Goal: Task Accomplishment & Management: Complete application form

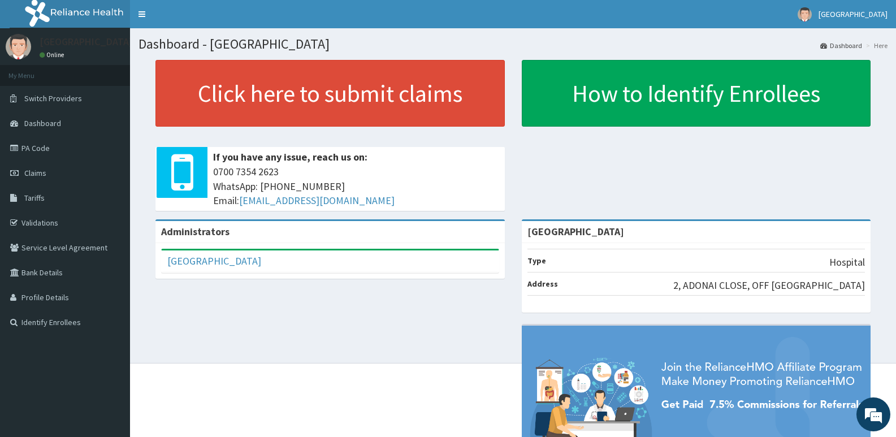
click at [149, 323] on div "Administrators Adonai Hospital Full Name Adonai Hospital Email Address info.ado…" at bounding box center [513, 369] width 749 height 300
click at [35, 170] on span "Claims" at bounding box center [35, 173] width 22 height 10
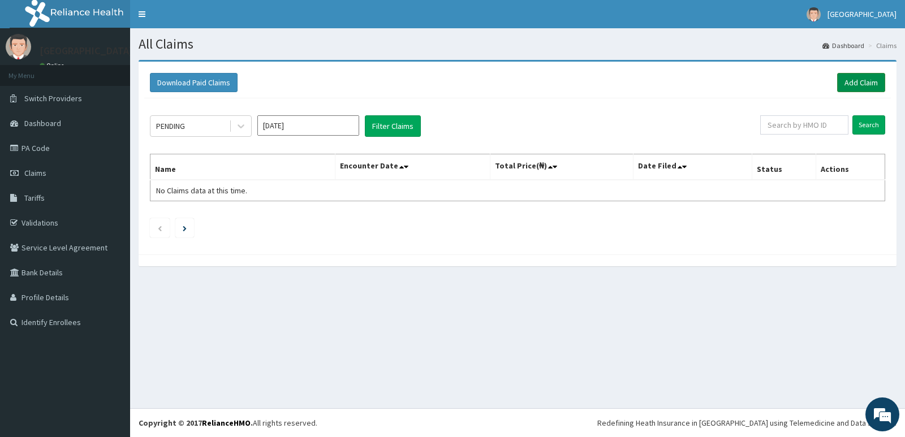
click at [857, 82] on link "Add Claim" at bounding box center [861, 82] width 48 height 19
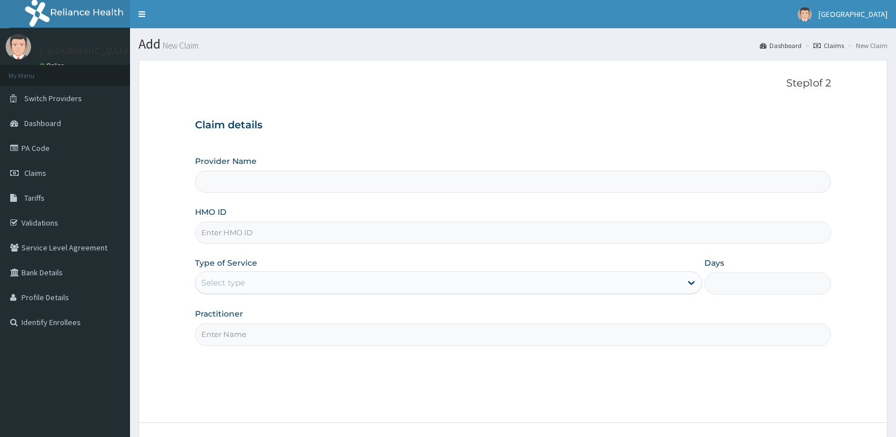
paste input "PRV/10023/C"
type input "PRV/10023/C"
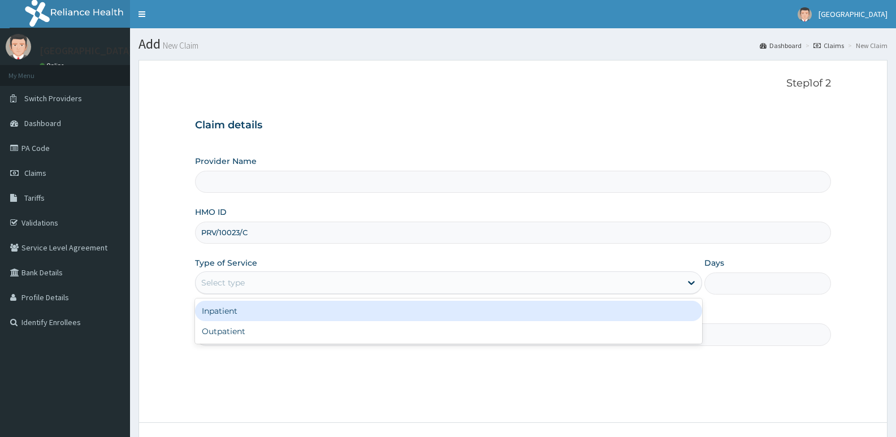
click at [260, 285] on div "Select type" at bounding box center [438, 283] width 485 height 18
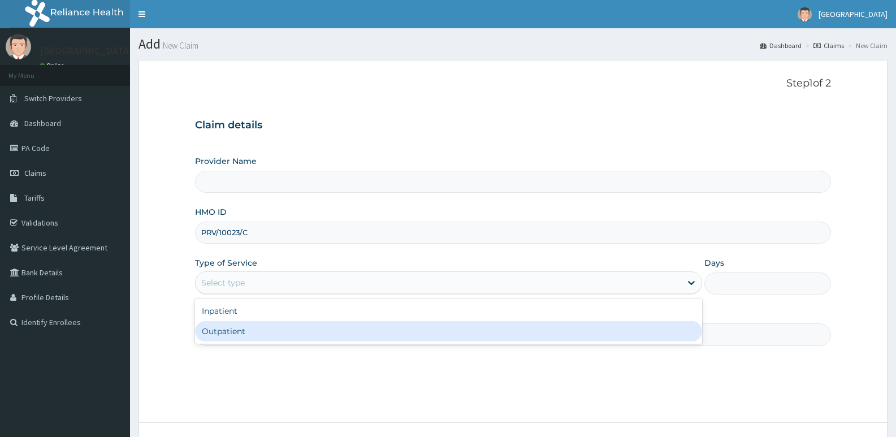
click at [247, 327] on div "Outpatient" at bounding box center [448, 331] width 507 height 20
type input "1"
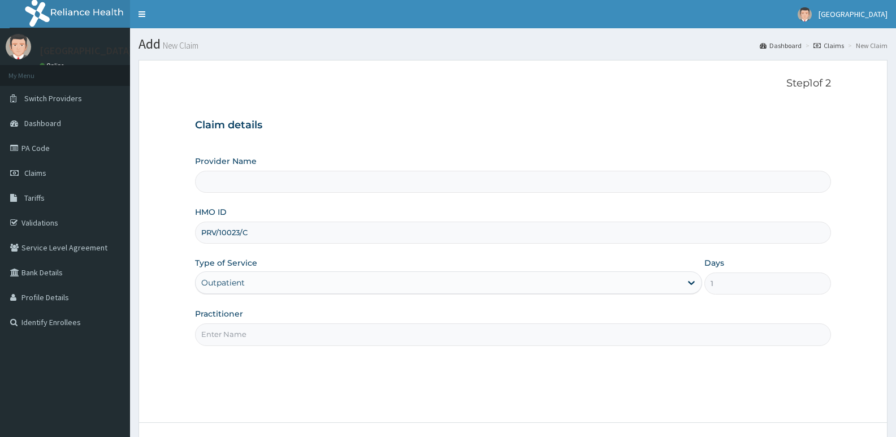
drag, startPoint x: 251, startPoint y: 333, endPoint x: 254, endPoint y: 351, distance: 19.0
click at [251, 334] on input "Practitioner" at bounding box center [513, 335] width 636 height 22
click at [255, 340] on input "Practitioner" at bounding box center [513, 335] width 636 height 22
type input "adon"
type input "[GEOGRAPHIC_DATA]"
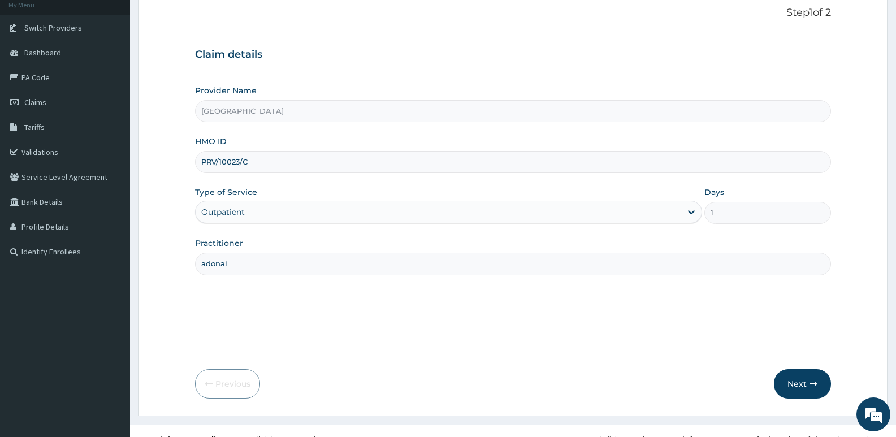
scroll to position [87, 0]
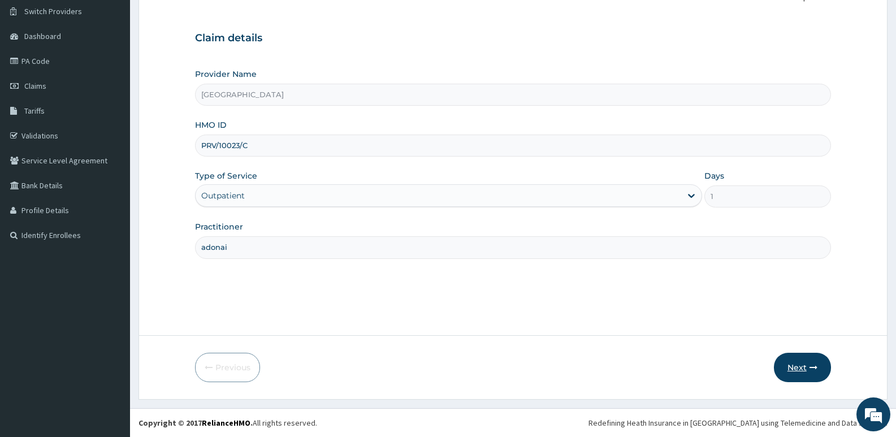
type input "adonai"
click at [809, 365] on button "Next" at bounding box center [802, 367] width 57 height 29
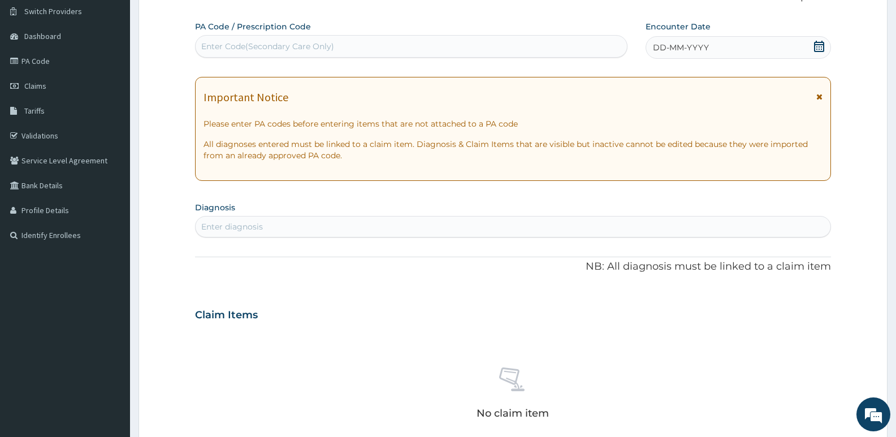
scroll to position [0, 0]
click at [347, 46] on div "Enter Code(Secondary Care Only)" at bounding box center [412, 46] width 432 height 18
type input "PA/3ED988"
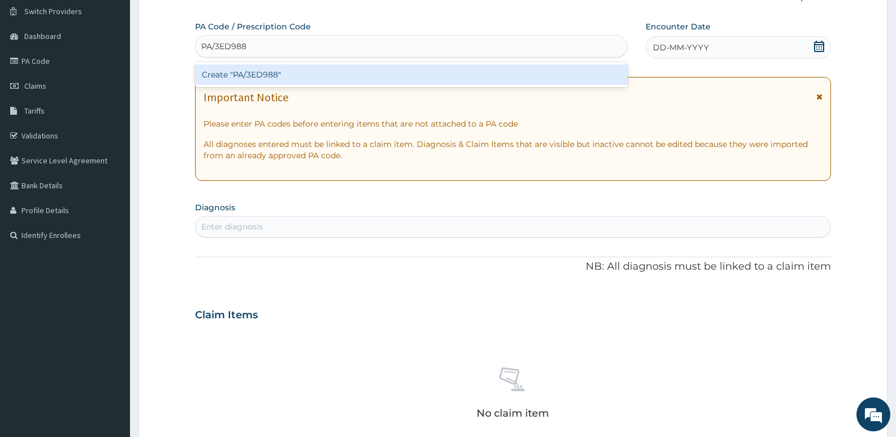
click at [266, 68] on div "Create "PA/3ED988"" at bounding box center [411, 74] width 433 height 20
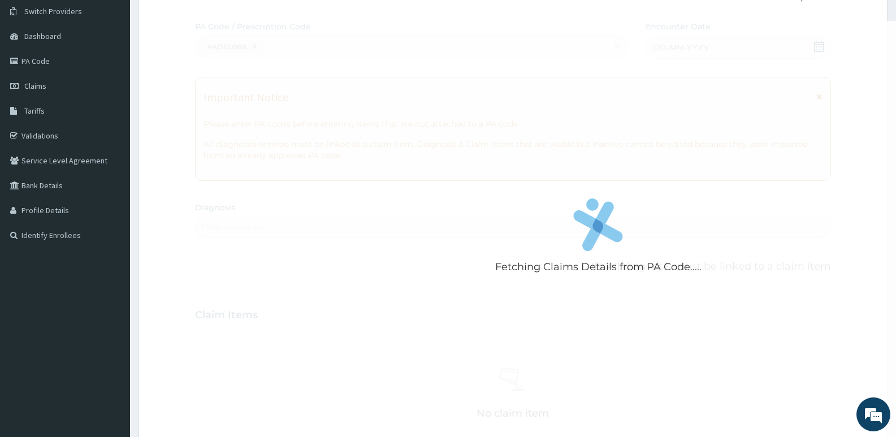
click at [156, 224] on form "Step 2 of 2 Fetching Claims Details from PA Code..... PA Code / Prescription Co…" at bounding box center [513, 330] width 749 height 715
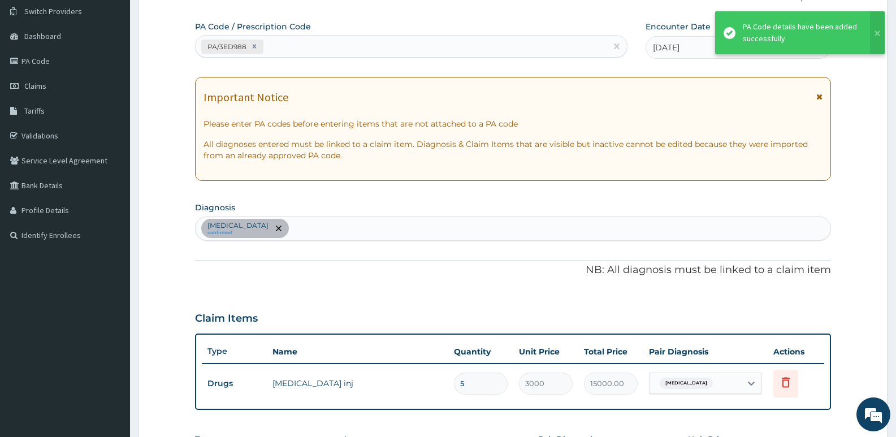
click at [281, 231] on div "[MEDICAL_DATA] confirmed" at bounding box center [513, 229] width 635 height 24
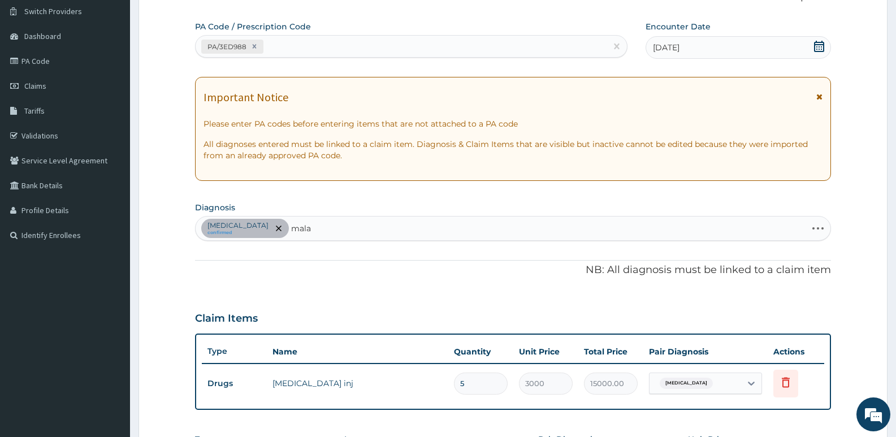
type input "malar"
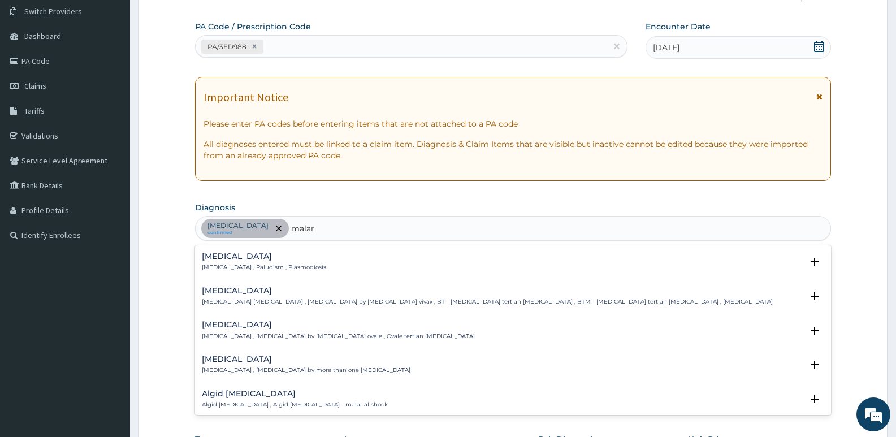
click at [212, 260] on h4 "[MEDICAL_DATA]" at bounding box center [264, 256] width 124 height 8
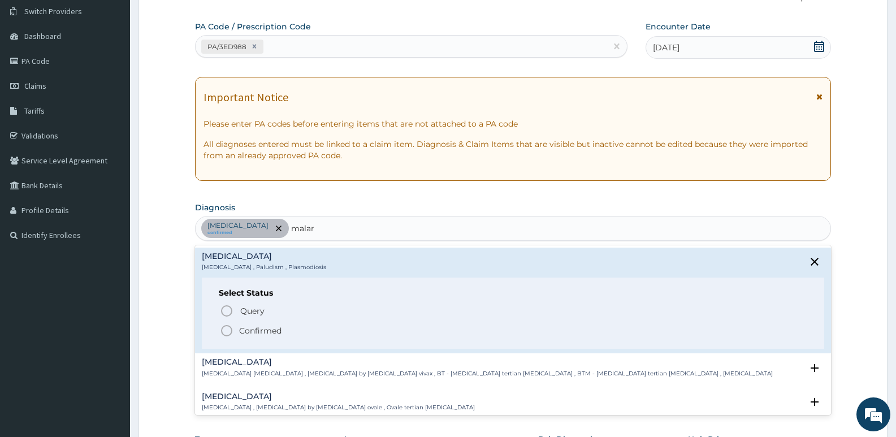
click at [228, 334] on icon "status option filled" at bounding box center [227, 331] width 14 height 14
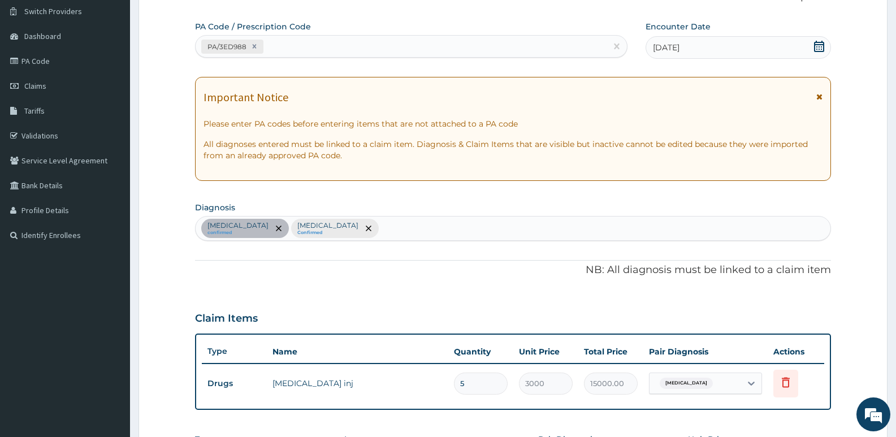
click at [343, 229] on div "[MEDICAL_DATA] confirmed [MEDICAL_DATA] Confirmed" at bounding box center [513, 229] width 635 height 24
type input "[PERSON_NAME]"
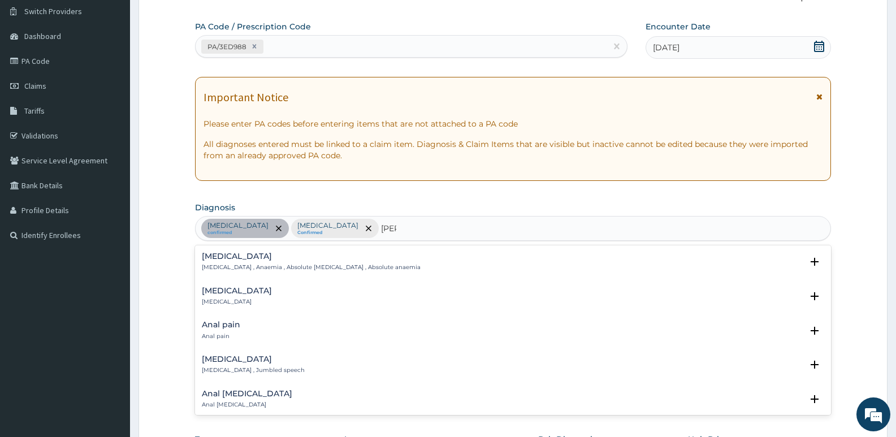
click at [228, 264] on p "[MEDICAL_DATA] , Anaemia , Absolute [MEDICAL_DATA] , Absolute anaemia" at bounding box center [311, 268] width 219 height 8
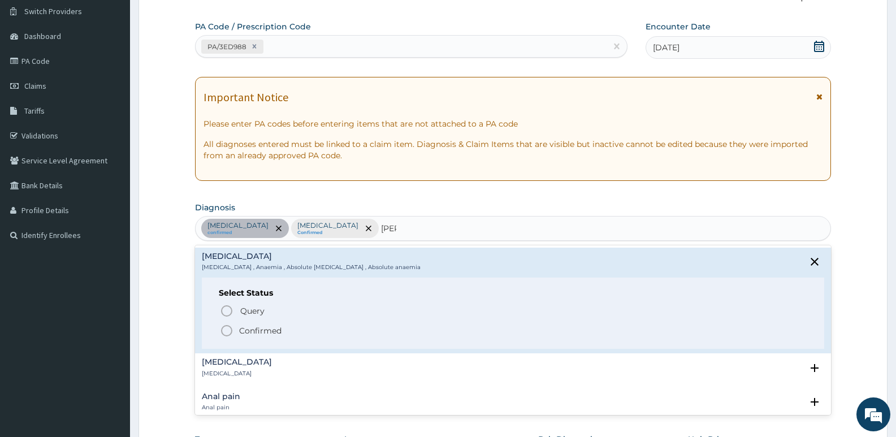
click at [228, 332] on icon "status option filled" at bounding box center [227, 331] width 14 height 14
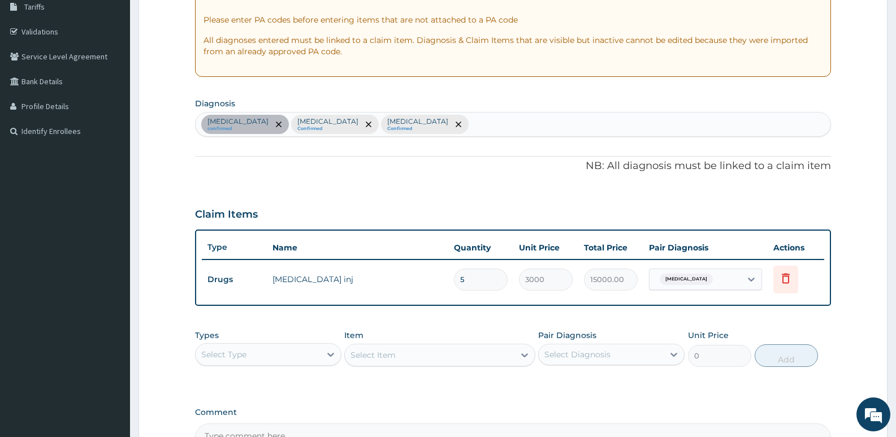
scroll to position [257, 0]
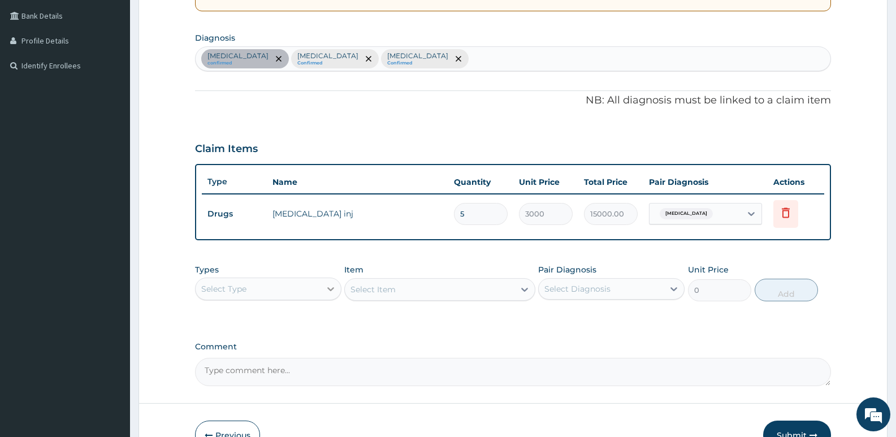
click at [326, 287] on icon at bounding box center [330, 288] width 11 height 11
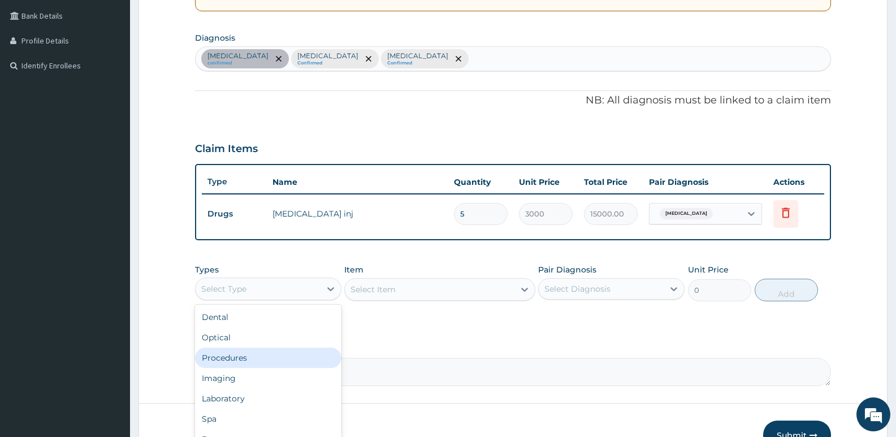
click at [234, 360] on div "Procedures" at bounding box center [268, 358] width 146 height 20
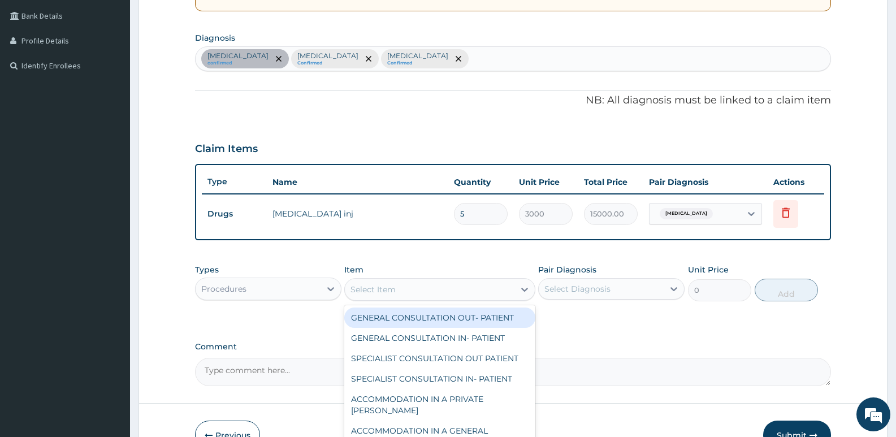
click at [401, 291] on div "Select Item" at bounding box center [429, 290] width 169 height 18
click at [408, 314] on div "GENERAL CONSULTATION OUT- PATIENT" at bounding box center [439, 318] width 191 height 20
type input "3000"
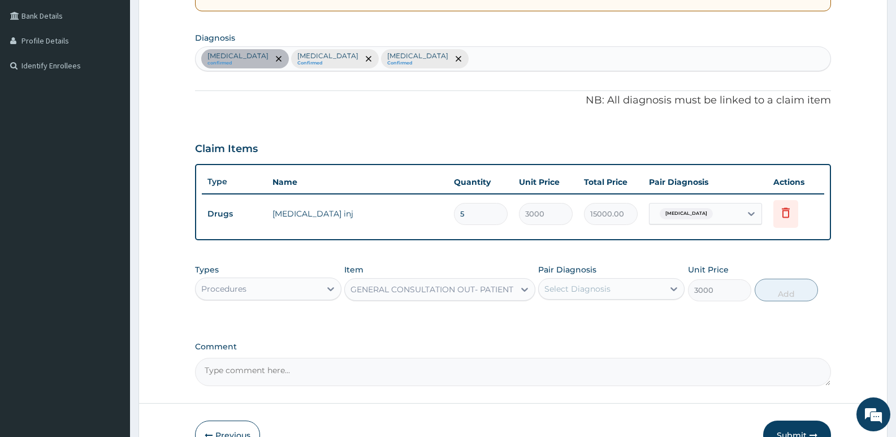
click at [560, 288] on div "Select Diagnosis" at bounding box center [578, 288] width 66 height 11
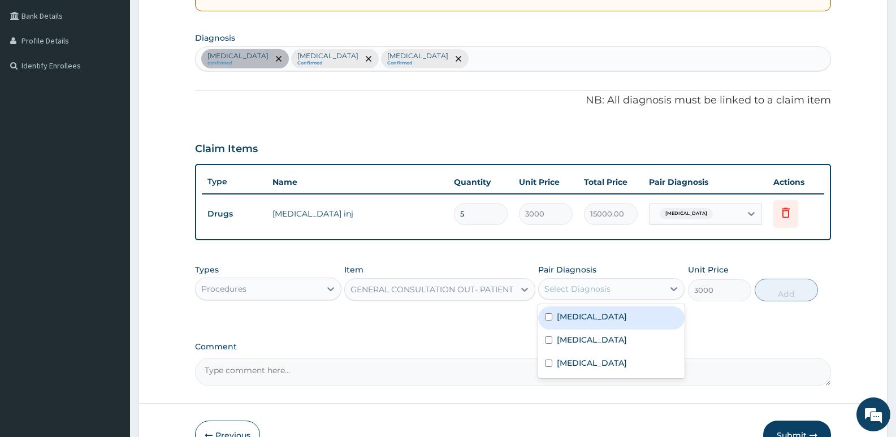
click at [568, 324] on div "[MEDICAL_DATA]" at bounding box center [611, 318] width 146 height 23
checkbox input "true"
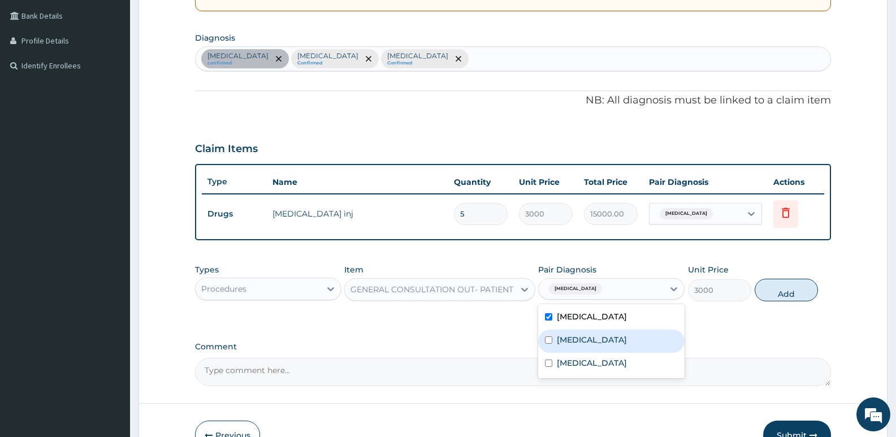
click at [571, 339] on label "[MEDICAL_DATA]" at bounding box center [592, 339] width 70 height 11
checkbox input "true"
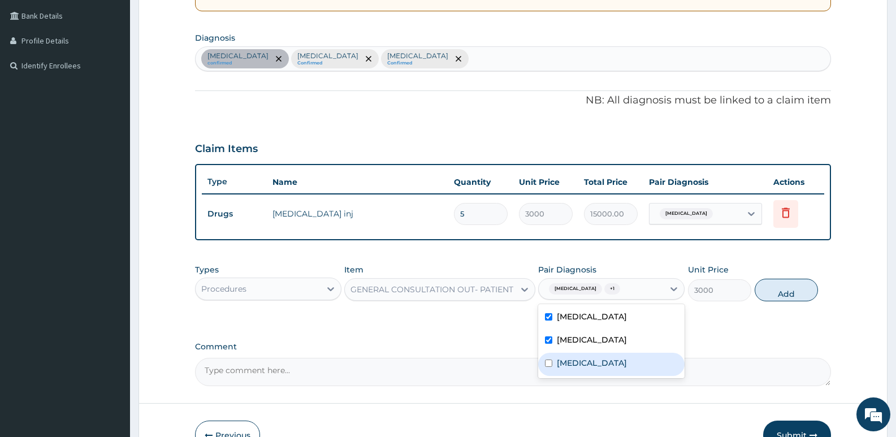
click at [574, 359] on label "[MEDICAL_DATA]" at bounding box center [592, 362] width 70 height 11
checkbox input "true"
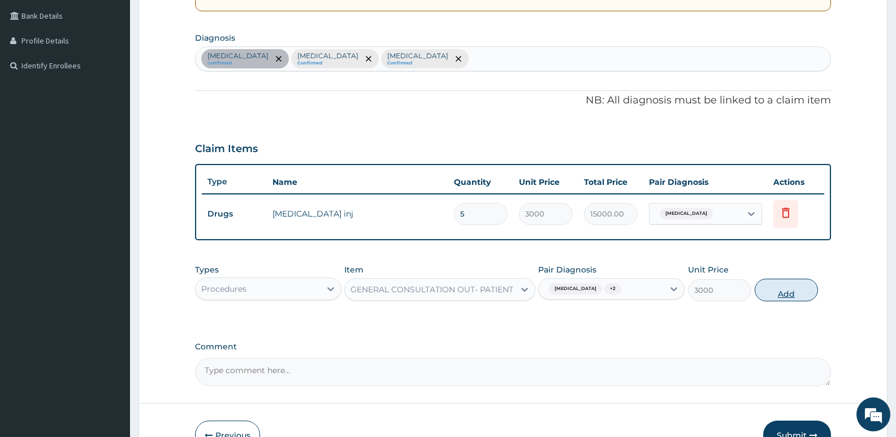
click at [794, 287] on button "Add" at bounding box center [786, 290] width 63 height 23
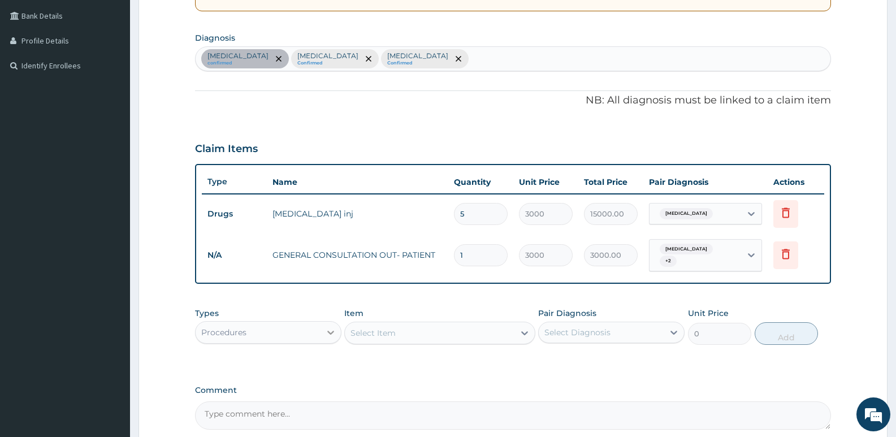
click at [327, 327] on icon at bounding box center [330, 332] width 11 height 11
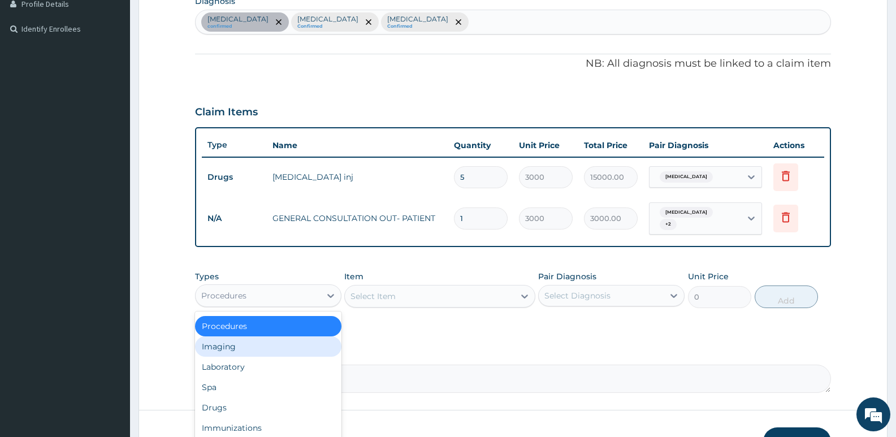
scroll to position [313, 0]
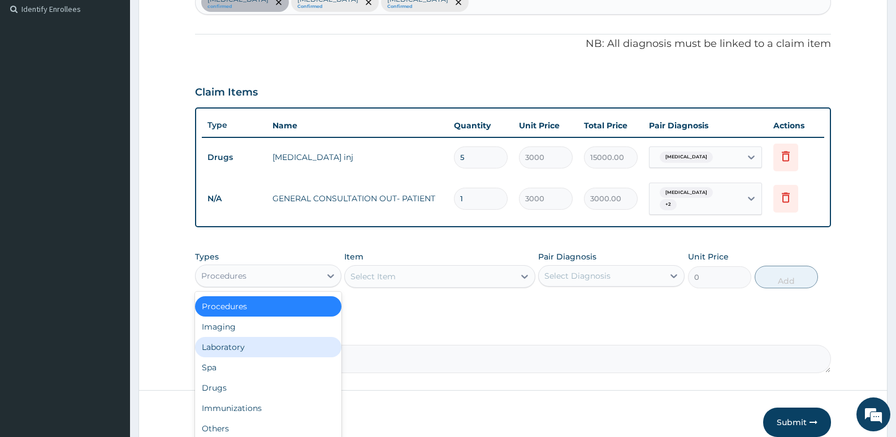
click at [226, 341] on div "Laboratory" at bounding box center [268, 347] width 146 height 20
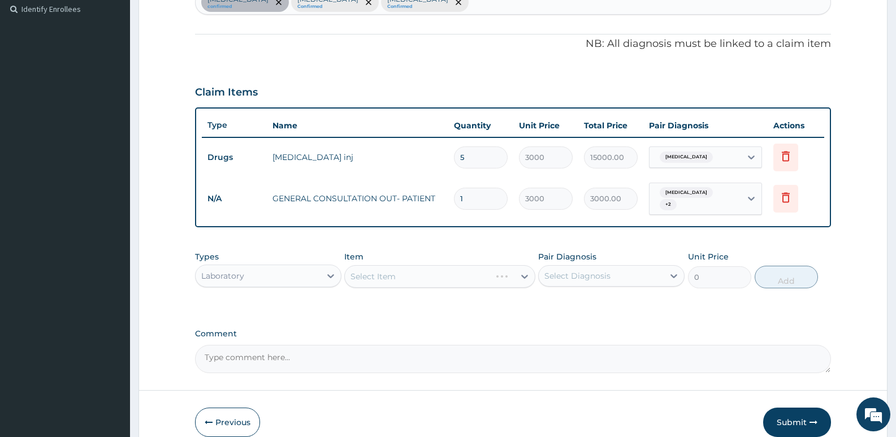
click at [394, 269] on div "Select Item" at bounding box center [439, 276] width 191 height 23
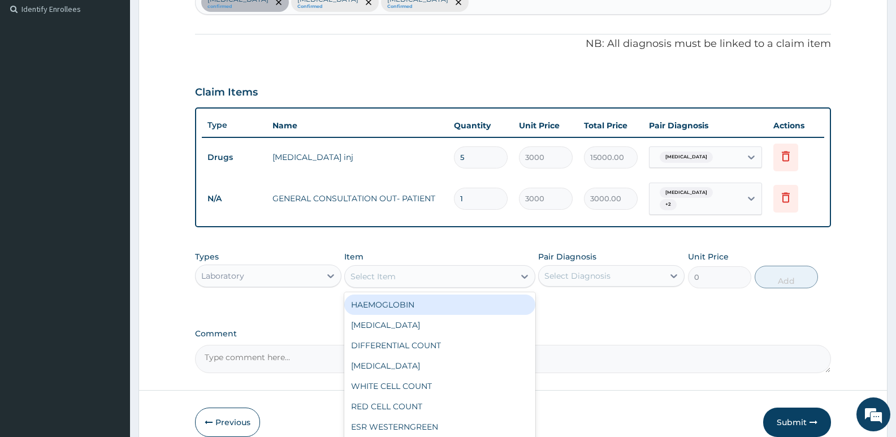
click at [394, 271] on div "Select Item" at bounding box center [373, 276] width 45 height 11
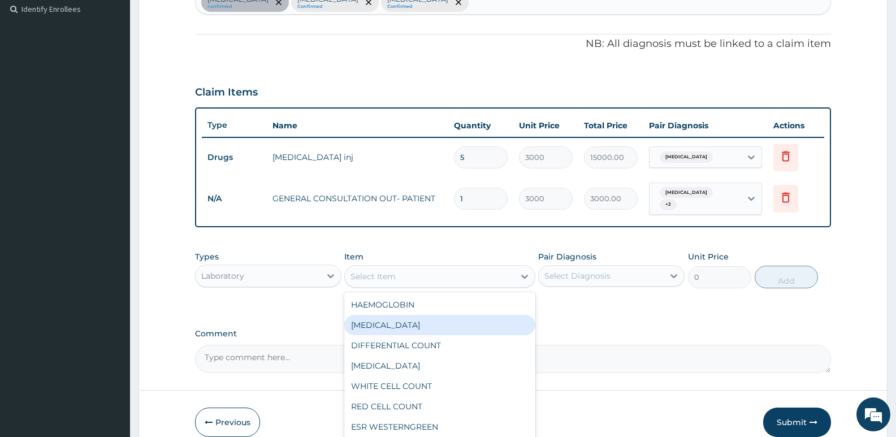
click at [409, 320] on div "[MEDICAL_DATA]" at bounding box center [439, 325] width 191 height 20
type input "1200"
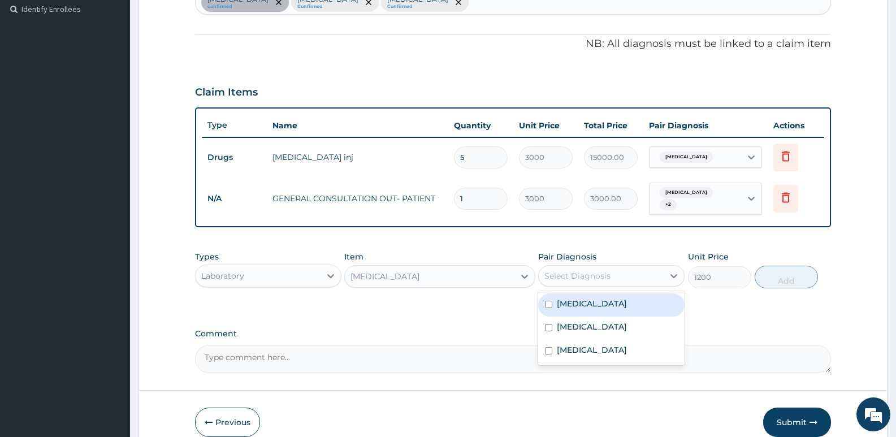
click at [572, 270] on div "Select Diagnosis" at bounding box center [578, 275] width 66 height 11
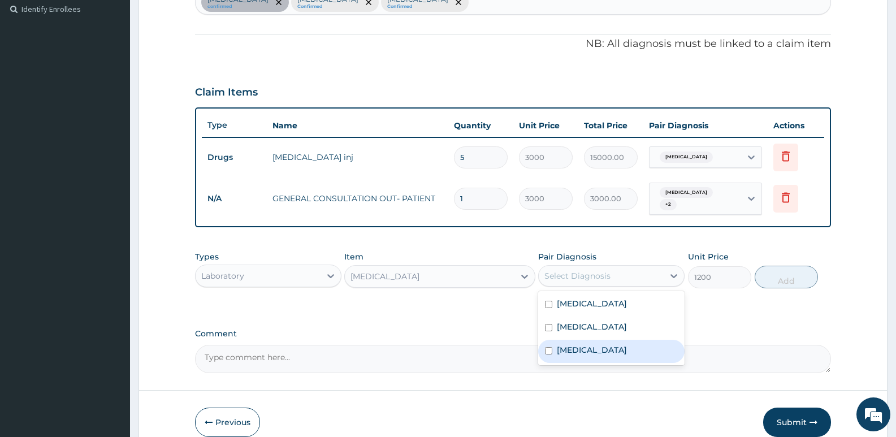
click at [550, 347] on input "checkbox" at bounding box center [548, 350] width 7 height 7
checkbox input "true"
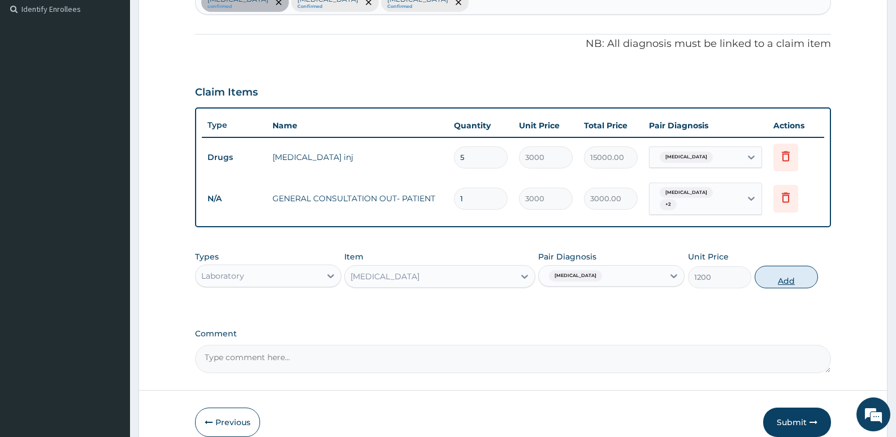
click at [767, 274] on button "Add" at bounding box center [786, 277] width 63 height 23
type input "0"
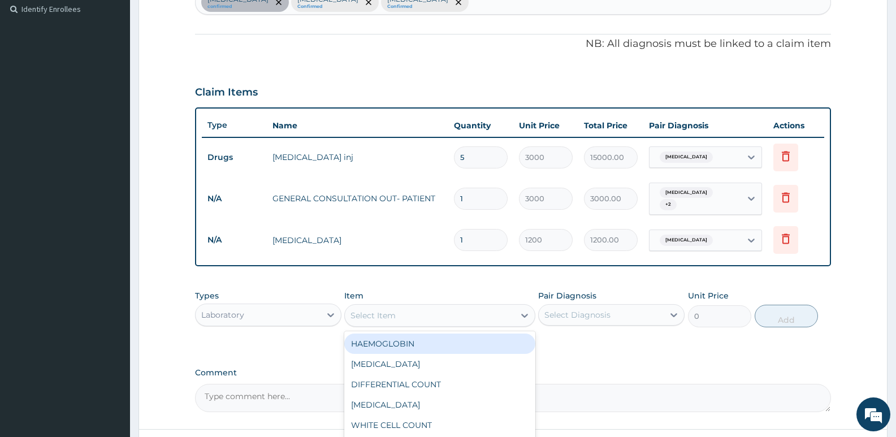
click at [501, 314] on div "Select Item" at bounding box center [429, 316] width 169 height 18
type input "mal"
click at [492, 336] on div "[MEDICAL_DATA] [MEDICAL_DATA]" at bounding box center [439, 344] width 191 height 20
type input "1500"
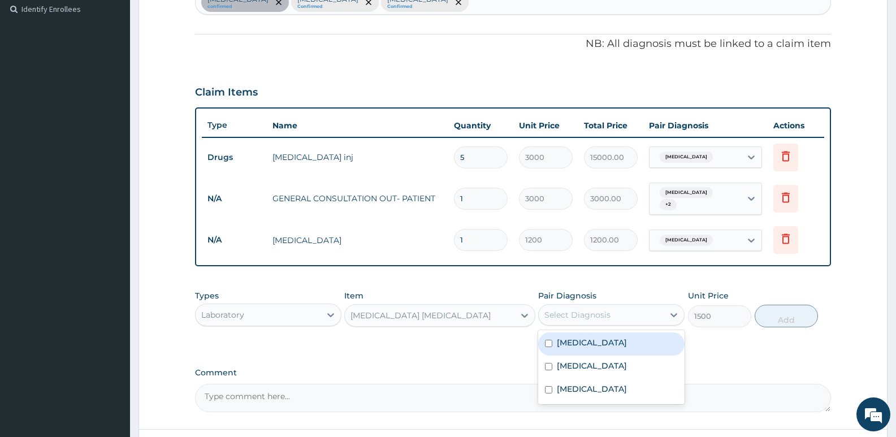
click at [570, 312] on div "Select Diagnosis" at bounding box center [578, 314] width 66 height 11
click at [571, 338] on label "[MEDICAL_DATA]" at bounding box center [592, 342] width 70 height 11
checkbox input "true"
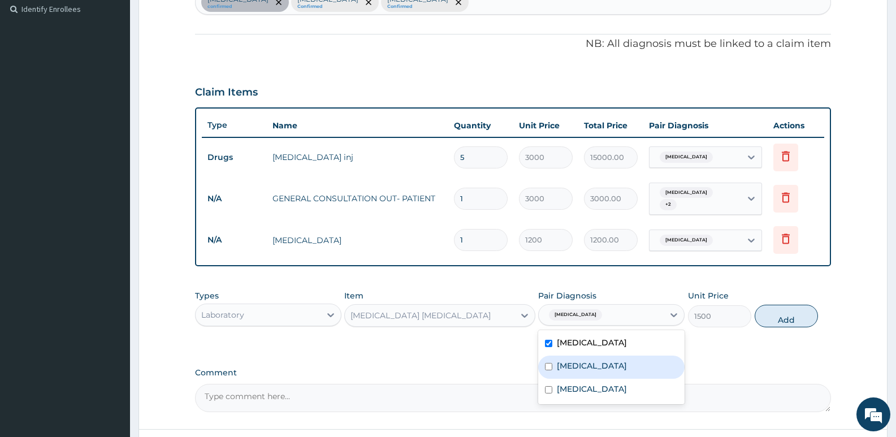
click at [566, 365] on label "[MEDICAL_DATA]" at bounding box center [592, 365] width 70 height 11
checkbox input "true"
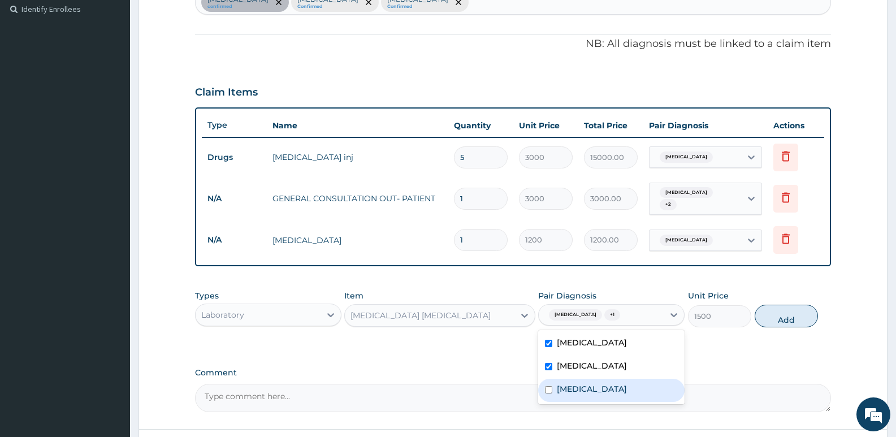
click at [579, 389] on label "[MEDICAL_DATA]" at bounding box center [592, 388] width 70 height 11
checkbox input "true"
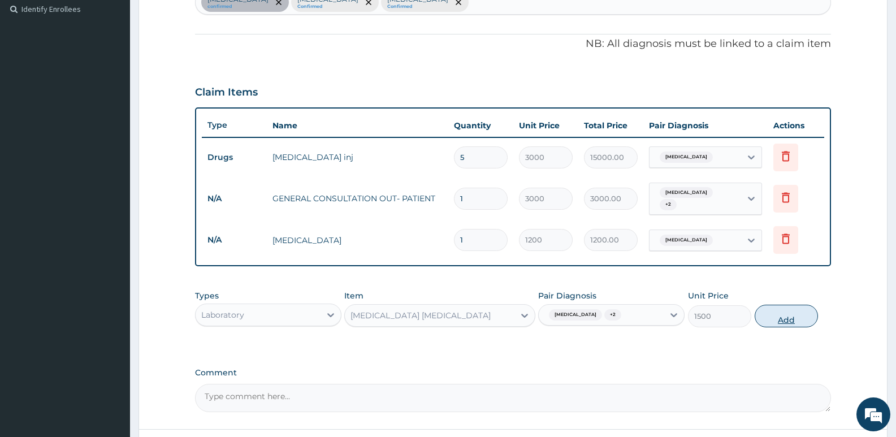
click at [780, 312] on button "Add" at bounding box center [786, 316] width 63 height 23
type input "0"
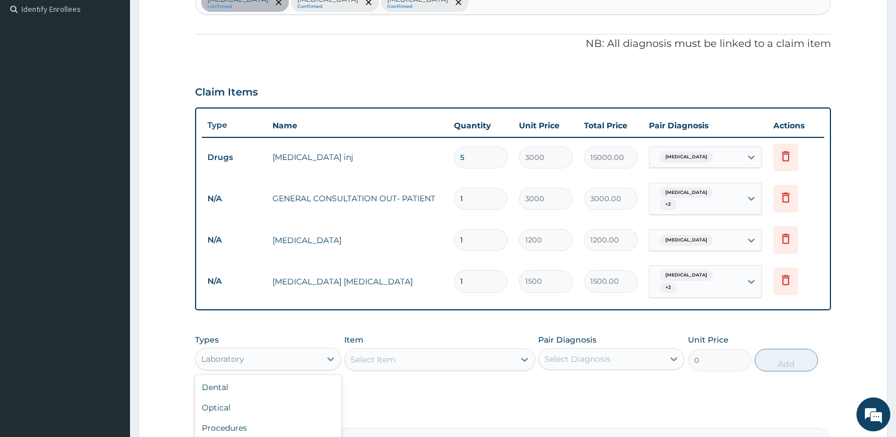
drag, startPoint x: 316, startPoint y: 351, endPoint x: 291, endPoint y: 374, distance: 34.4
click at [314, 351] on div "Laboratory" at bounding box center [258, 359] width 125 height 18
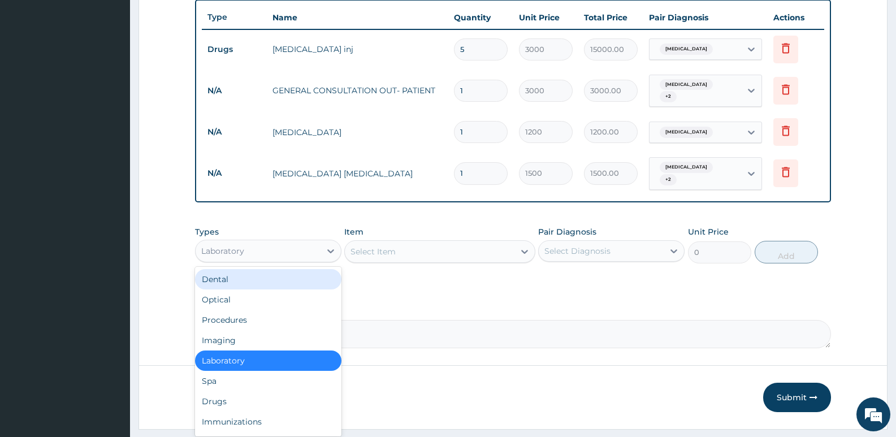
scroll to position [442, 0]
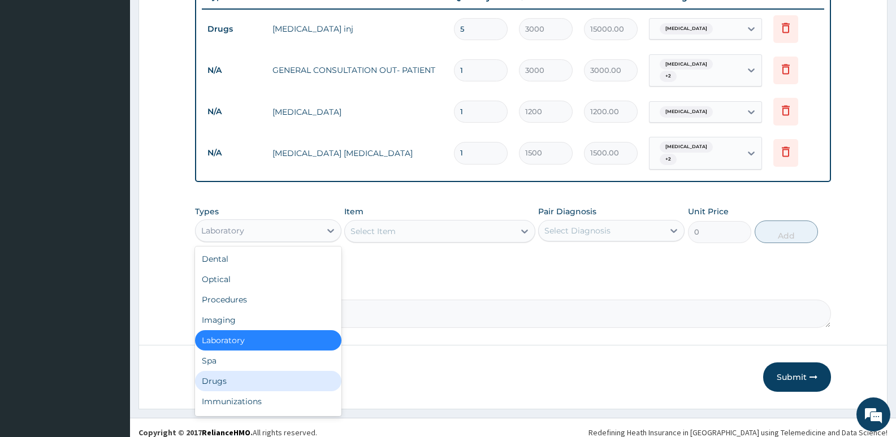
click at [215, 375] on div "Drugs" at bounding box center [268, 381] width 146 height 20
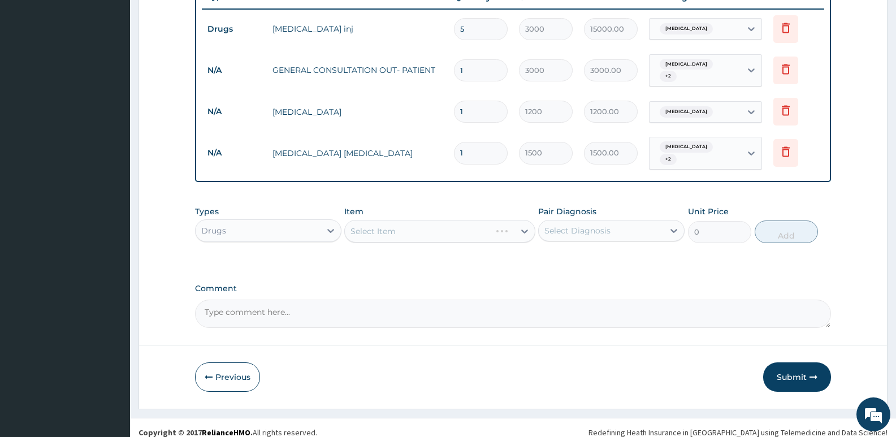
click at [407, 226] on div "Select Item" at bounding box center [439, 231] width 191 height 23
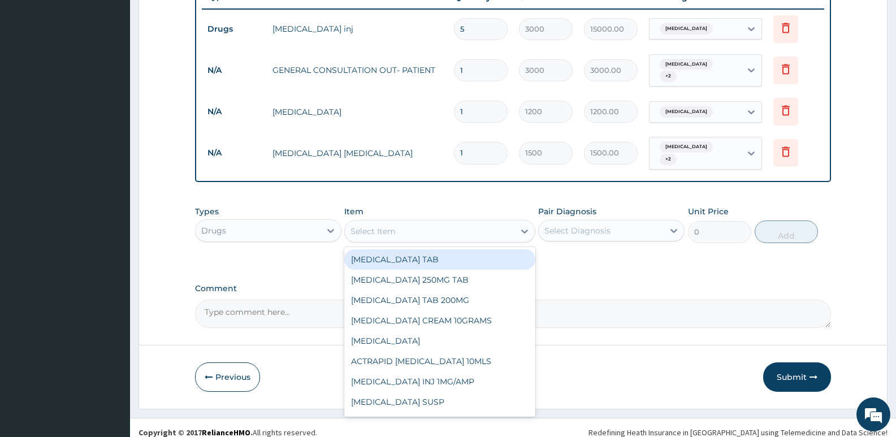
click at [407, 226] on div "Select Item" at bounding box center [429, 231] width 169 height 18
type input "c"
type input "art"
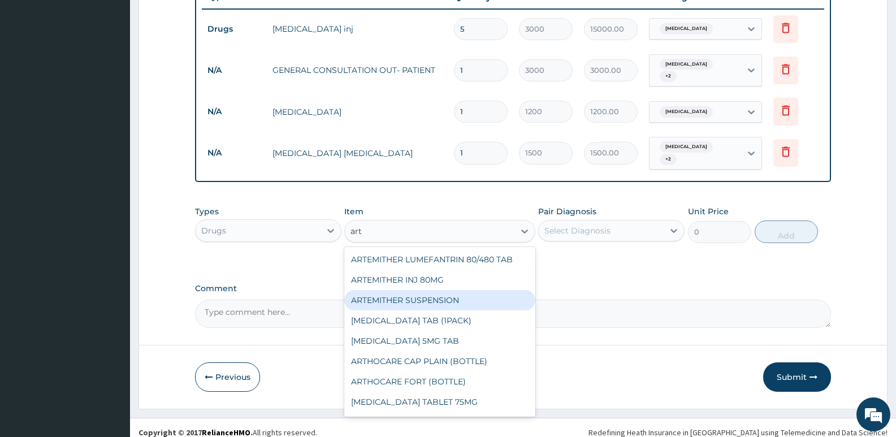
click at [407, 290] on div "ARTEMITHER SUSPENSION" at bounding box center [439, 300] width 191 height 20
type input "3500"
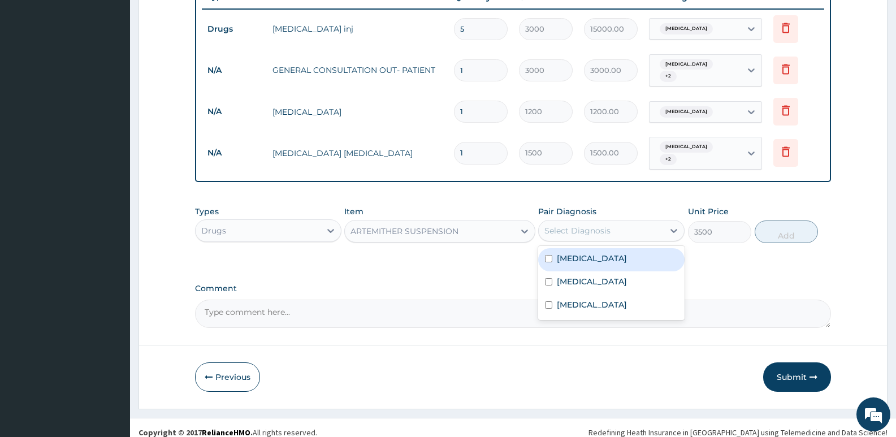
click at [572, 225] on div "Select Diagnosis" at bounding box center [578, 230] width 66 height 11
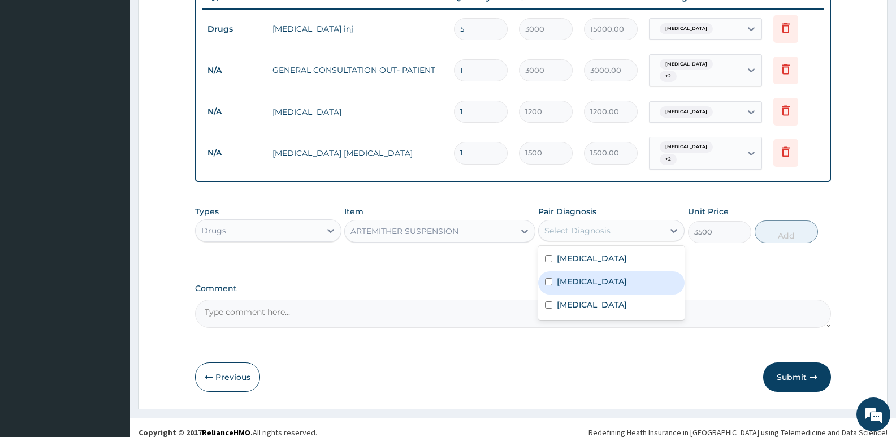
click at [578, 276] on label "[MEDICAL_DATA]" at bounding box center [592, 281] width 70 height 11
checkbox input "true"
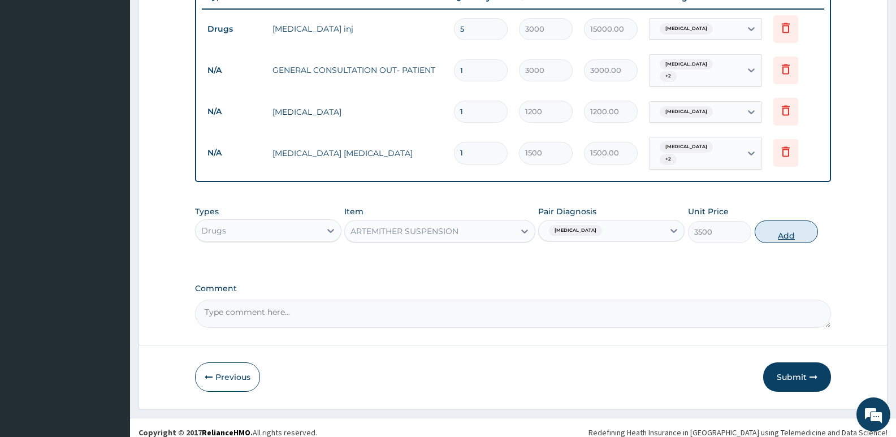
click at [795, 221] on button "Add" at bounding box center [786, 232] width 63 height 23
type input "0"
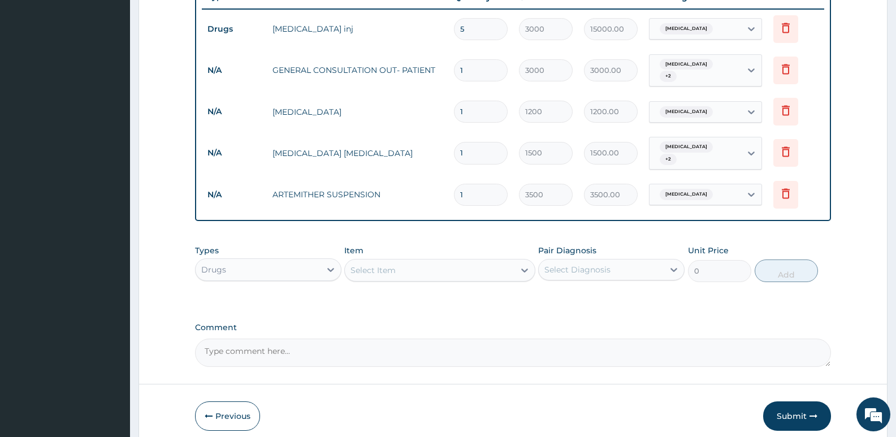
click at [468, 261] on div "Select Item" at bounding box center [429, 270] width 169 height 18
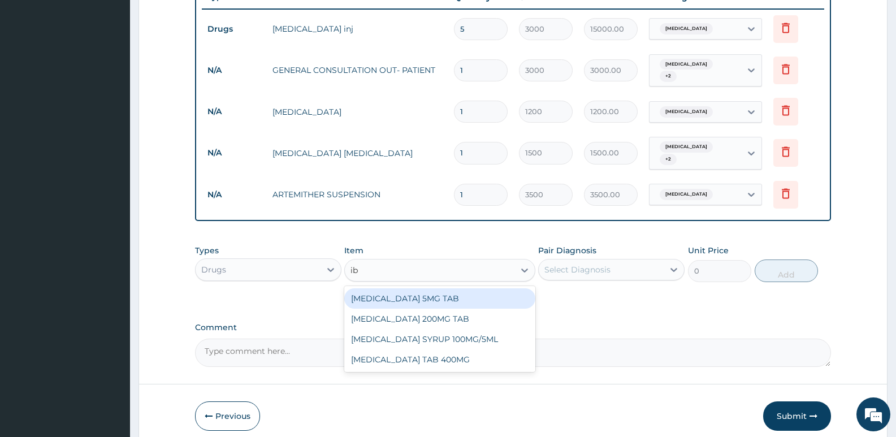
type input "ibu"
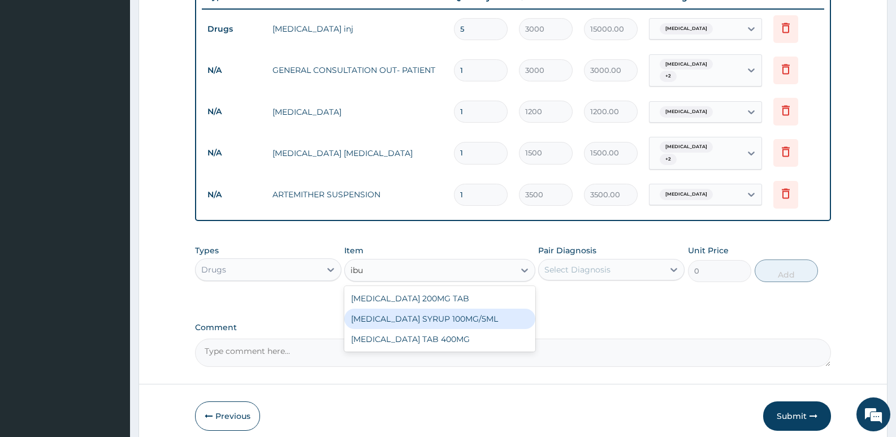
click at [466, 312] on div "[MEDICAL_DATA] SYRUP 100MG/5ML" at bounding box center [439, 319] width 191 height 20
type input "1500"
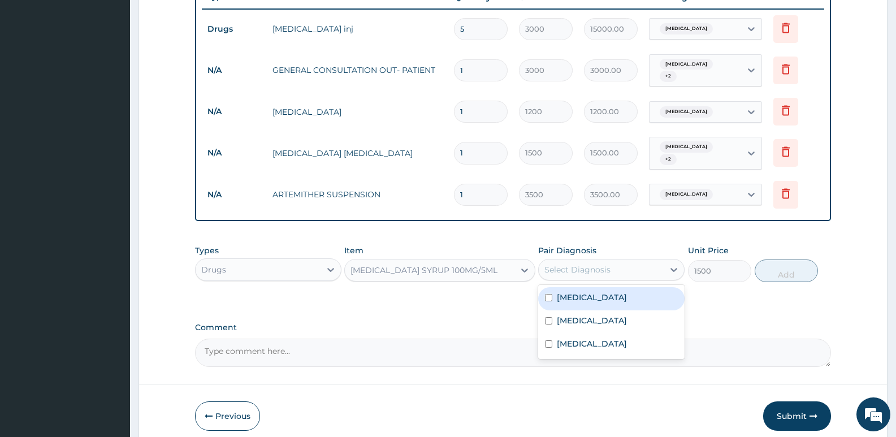
click at [601, 264] on div "Select Diagnosis" at bounding box center [578, 269] width 66 height 11
click at [551, 294] on div "[MEDICAL_DATA]" at bounding box center [611, 298] width 146 height 23
checkbox input "true"
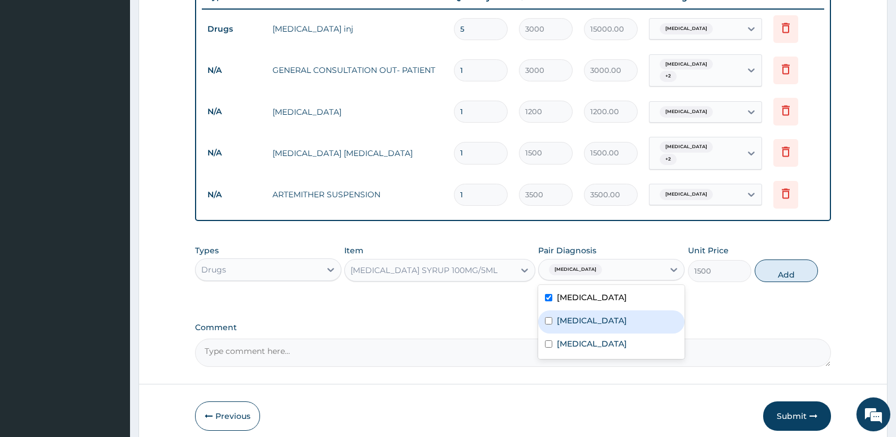
click at [550, 317] on input "checkbox" at bounding box center [548, 320] width 7 height 7
checkbox input "true"
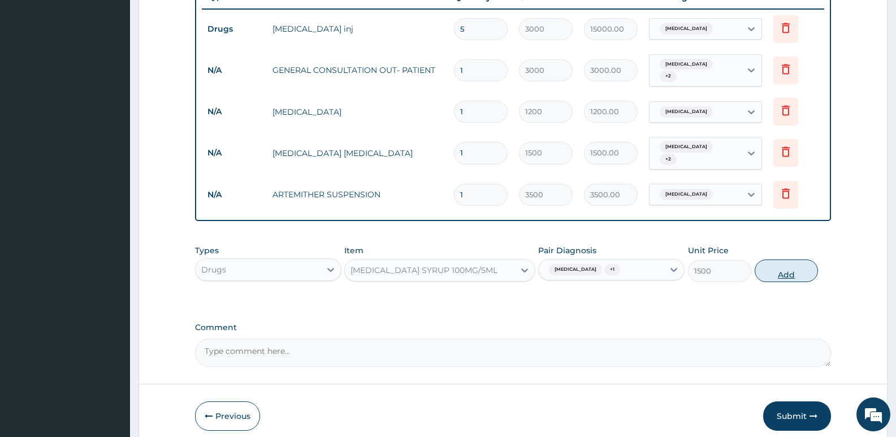
click at [781, 262] on button "Add" at bounding box center [786, 271] width 63 height 23
type input "0"
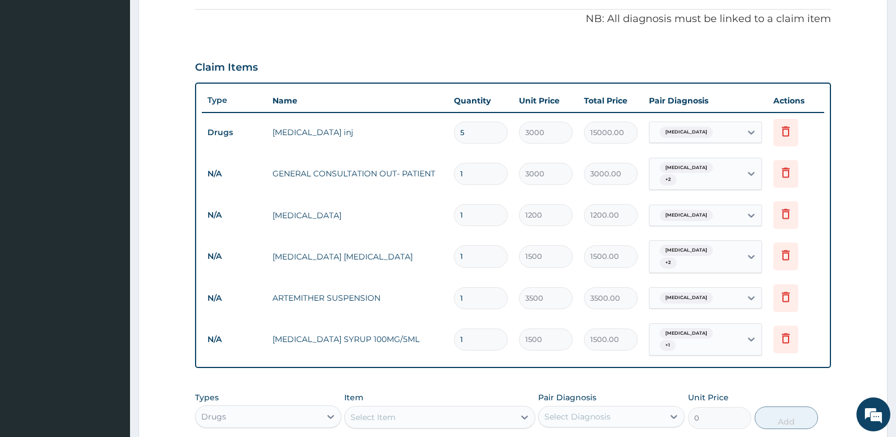
scroll to position [329, 0]
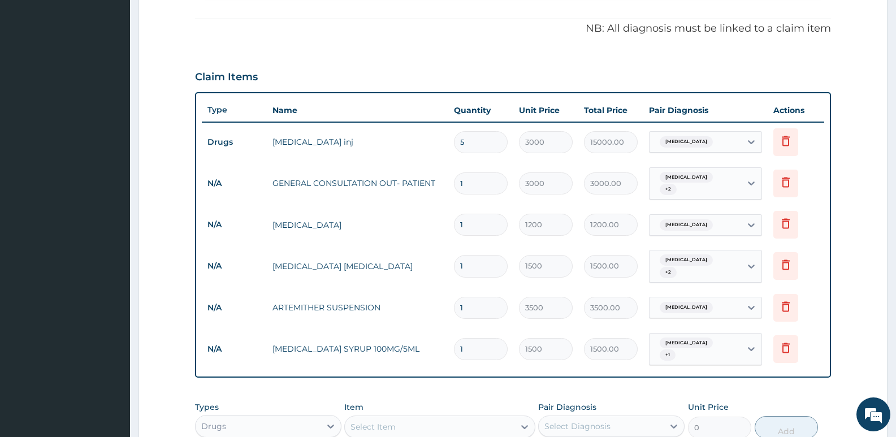
click at [153, 228] on form "Step 2 of 2 PA Code / Prescription Code PA/3ED988 Encounter Date [DATE] Importa…" at bounding box center [513, 168] width 749 height 874
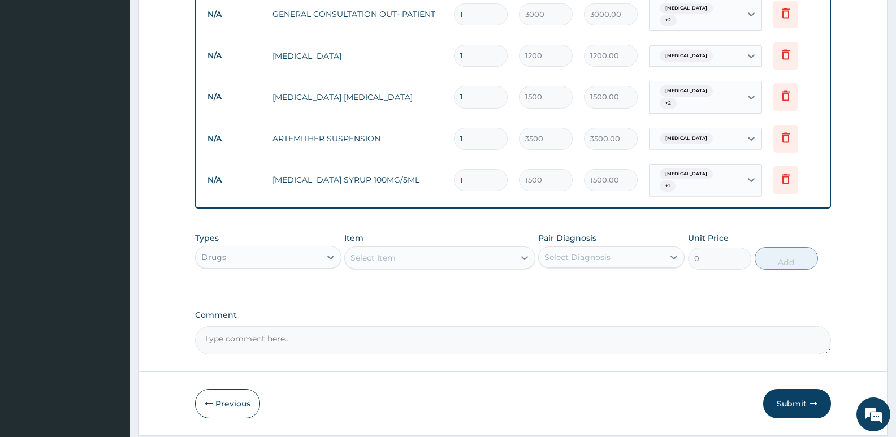
scroll to position [498, 0]
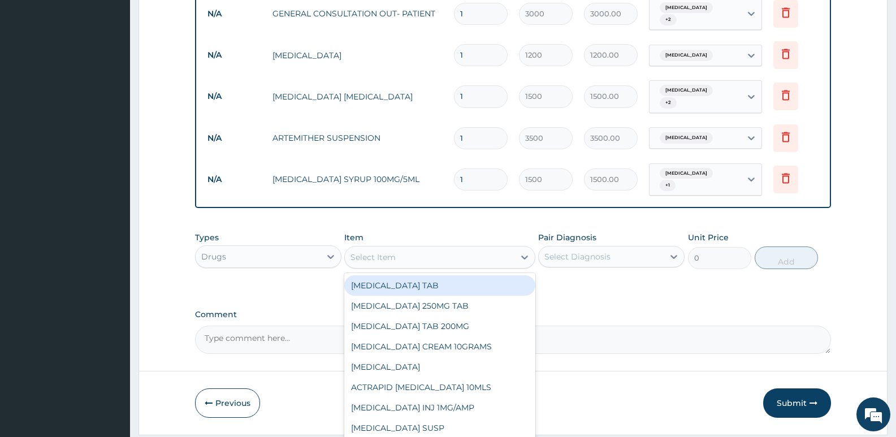
click at [392, 252] on div "Select Item" at bounding box center [373, 257] width 45 height 11
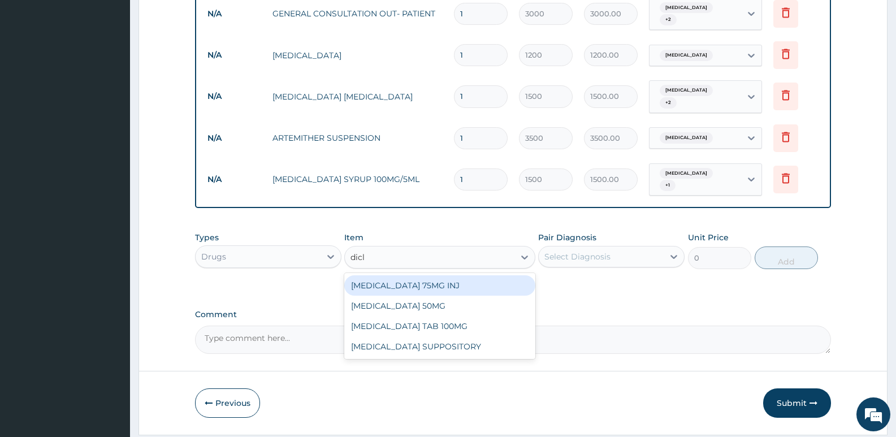
type input "diclo"
click at [420, 275] on div "[MEDICAL_DATA] 75MG INJ" at bounding box center [439, 285] width 191 height 20
type input "800"
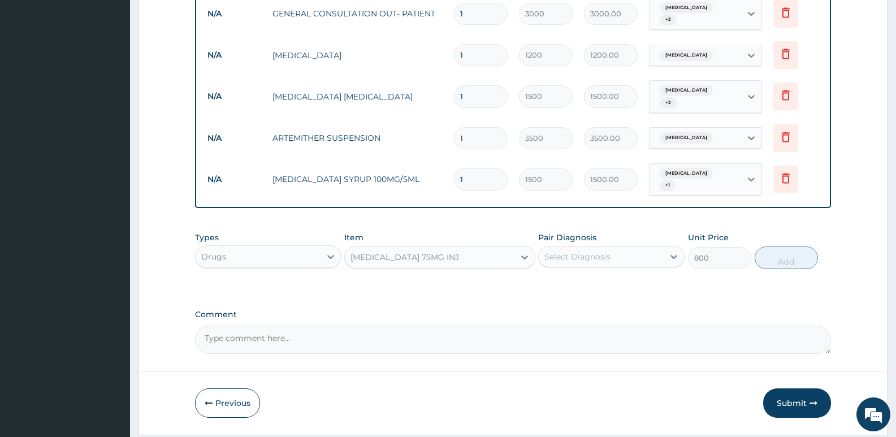
click at [571, 251] on div "Select Diagnosis" at bounding box center [578, 256] width 66 height 11
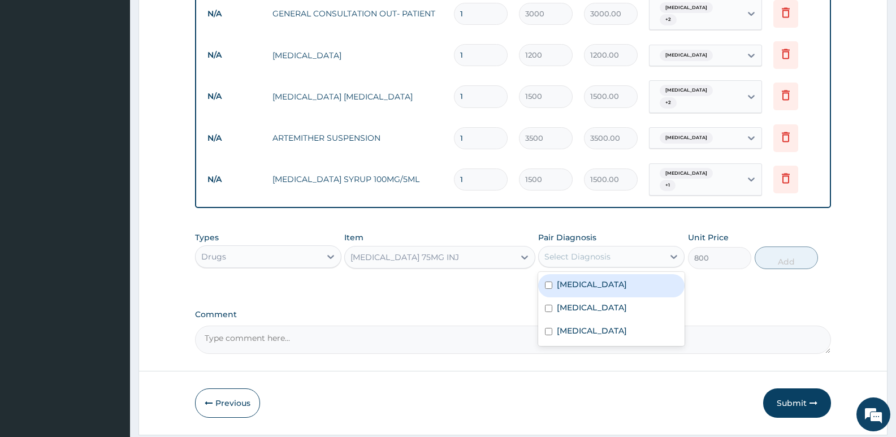
click at [546, 282] on input "checkbox" at bounding box center [548, 285] width 7 height 7
checkbox input "true"
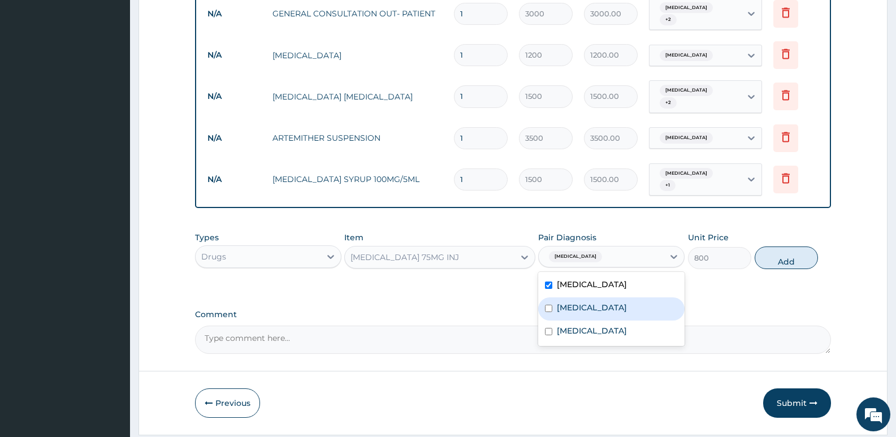
click at [550, 305] on input "checkbox" at bounding box center [548, 308] width 7 height 7
checkbox input "true"
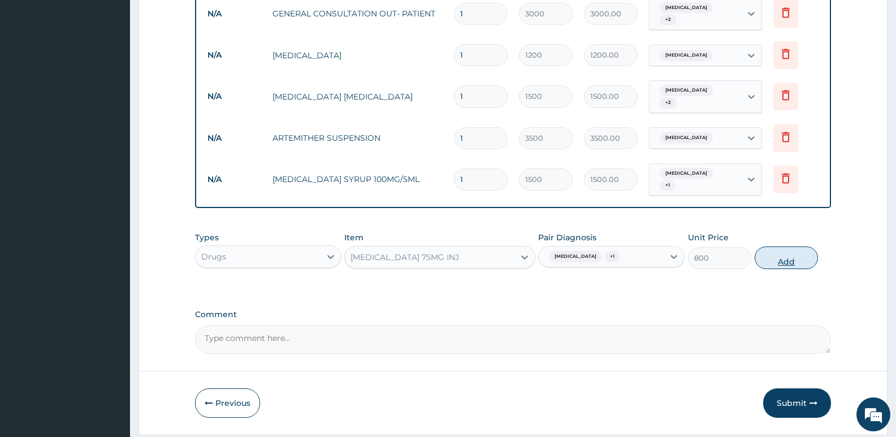
click at [787, 247] on button "Add" at bounding box center [786, 258] width 63 height 23
type input "0"
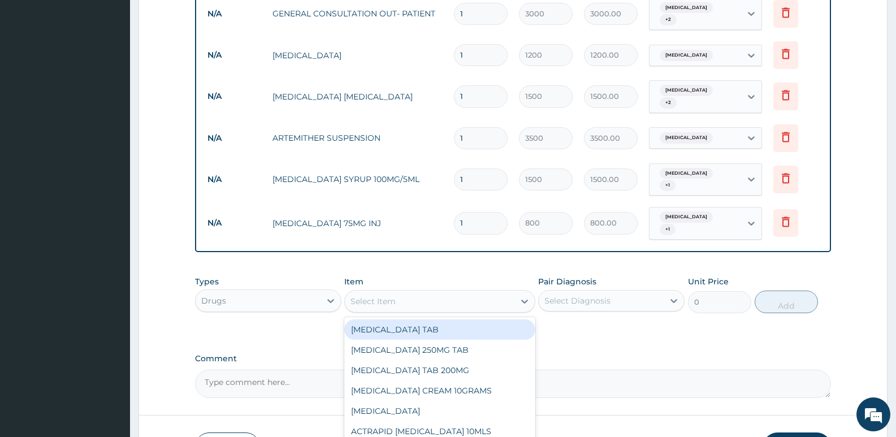
click at [469, 292] on div "Select Item" at bounding box center [429, 301] width 169 height 18
type input "cef"
click at [459, 320] on div "[MEDICAL_DATA] SUSPENSION" at bounding box center [439, 330] width 191 height 20
type input "5000"
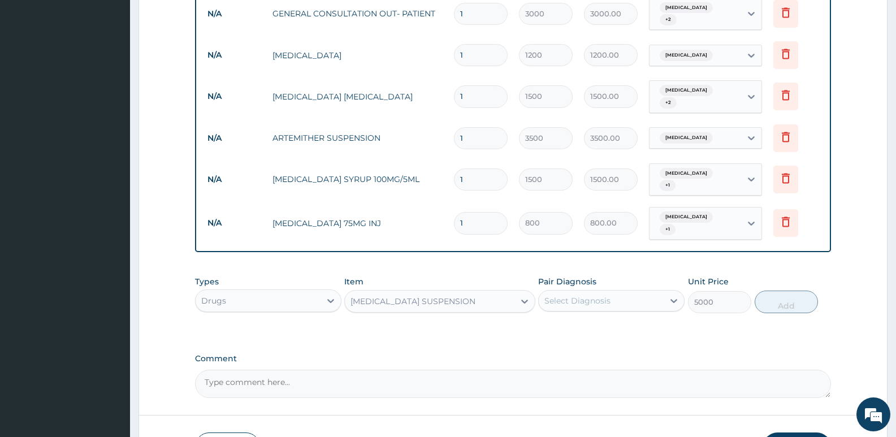
click at [560, 292] on div "Select Diagnosis" at bounding box center [601, 301] width 125 height 18
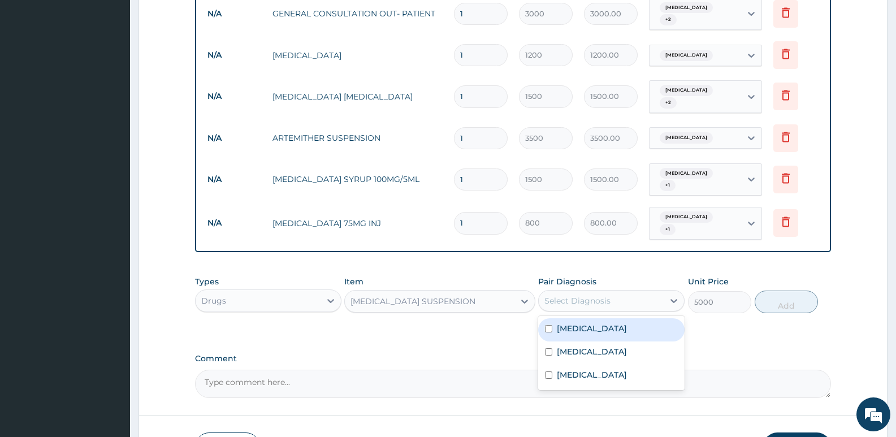
click at [549, 325] on input "checkbox" at bounding box center [548, 328] width 7 height 7
checkbox input "true"
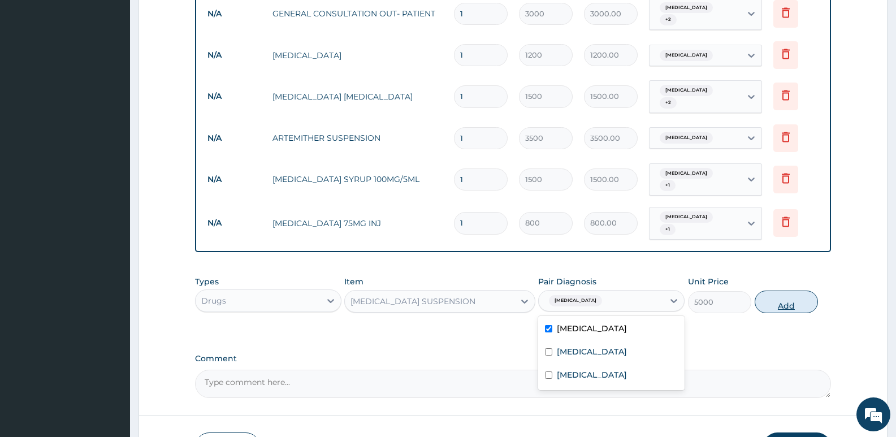
click at [782, 291] on button "Add" at bounding box center [786, 302] width 63 height 23
type input "0"
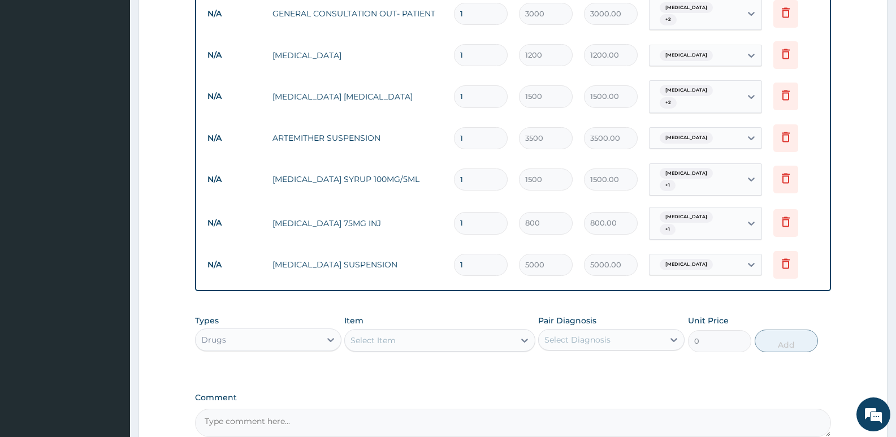
scroll to position [442, 0]
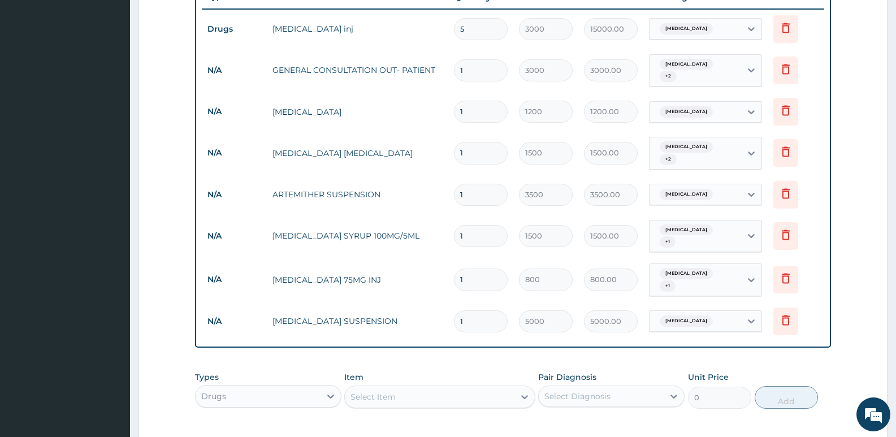
click at [134, 183] on section "Step 2 of 2 PA Code / Prescription Code PA/3ED988 Encounter Date [DATE] Importa…" at bounding box center [513, 96] width 766 height 973
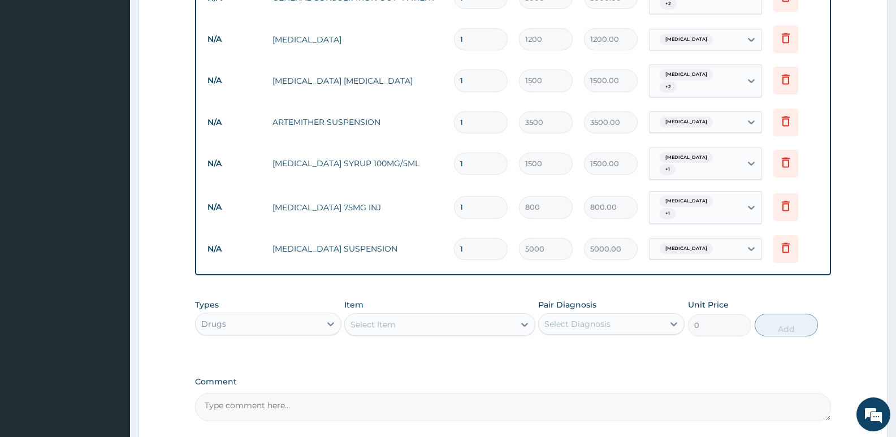
scroll to position [598, 0]
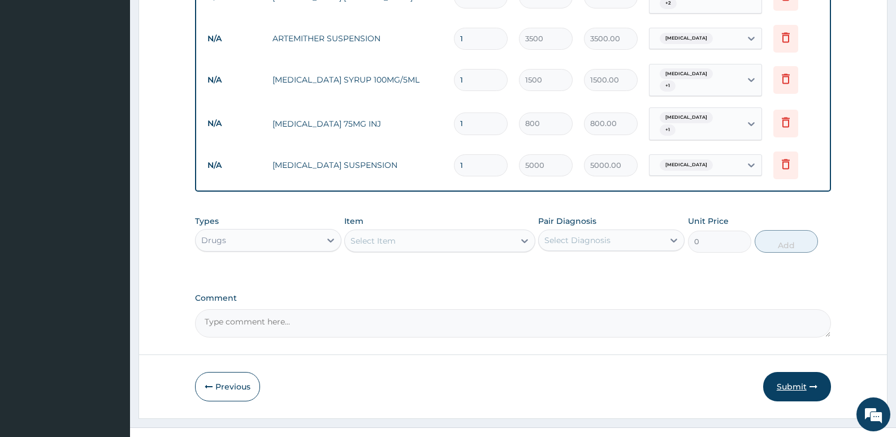
click at [793, 372] on button "Submit" at bounding box center [798, 386] width 68 height 29
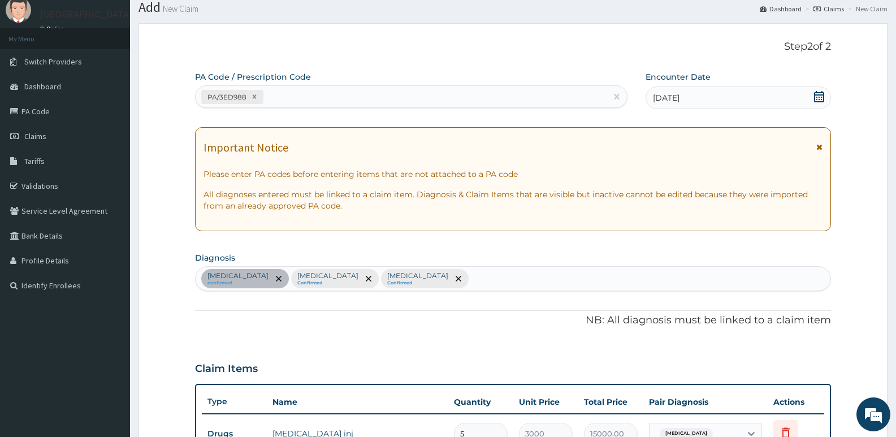
scroll to position [0, 0]
